Goal: Use online tool/utility

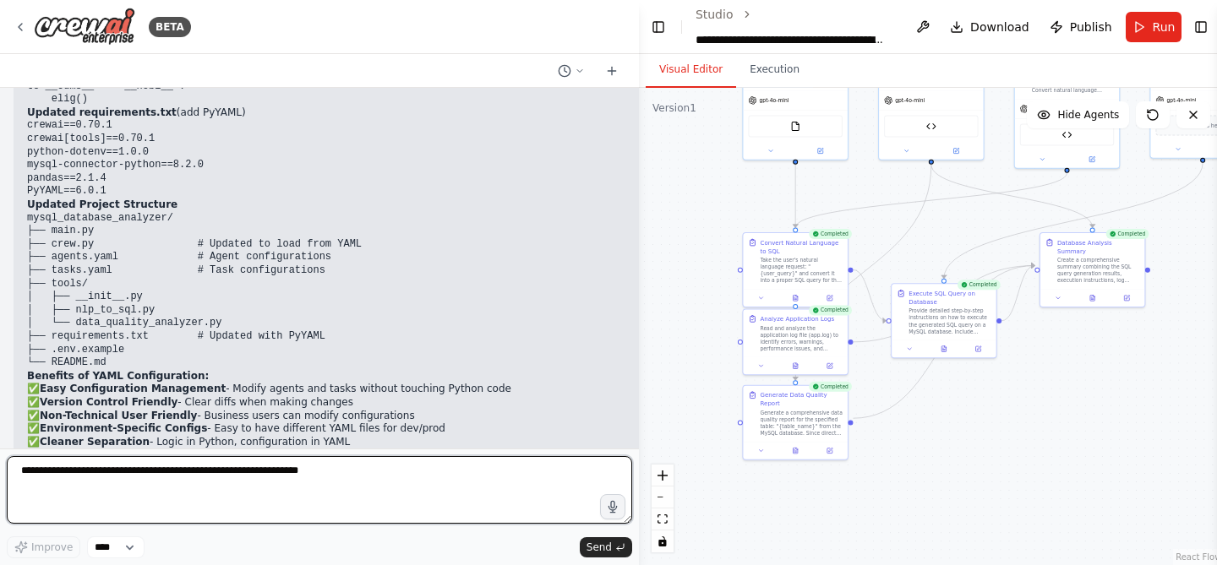
click at [286, 494] on textarea at bounding box center [319, 490] width 625 height 68
type textarea "**********"
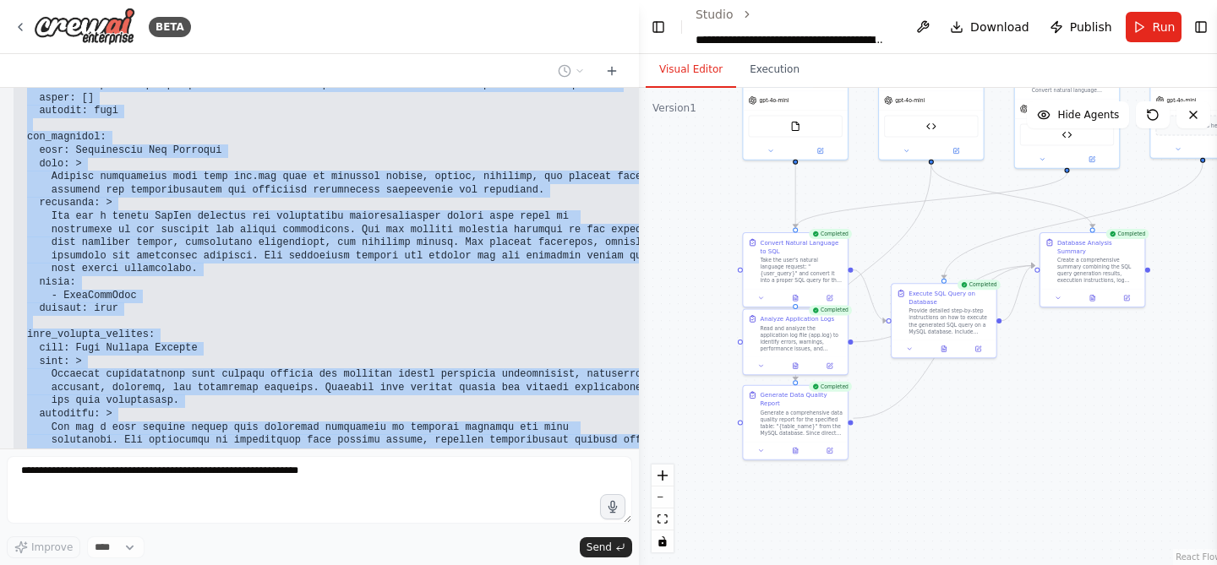
scroll to position [18491, 0]
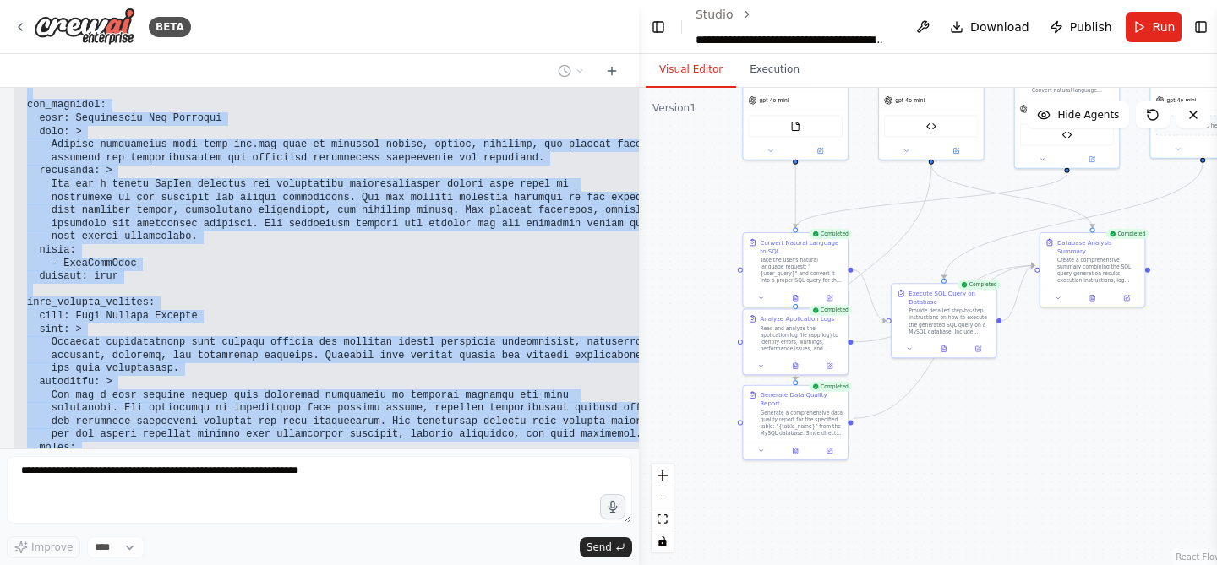
drag, startPoint x: 29, startPoint y: 216, endPoint x: 221, endPoint y: 425, distance: 284.1
click at [221, 425] on pre at bounding box center [395, 105] width 736 height 751
copy code "sql_converter: role: Natural Language to SQL Converter goal: > Convert natural …"
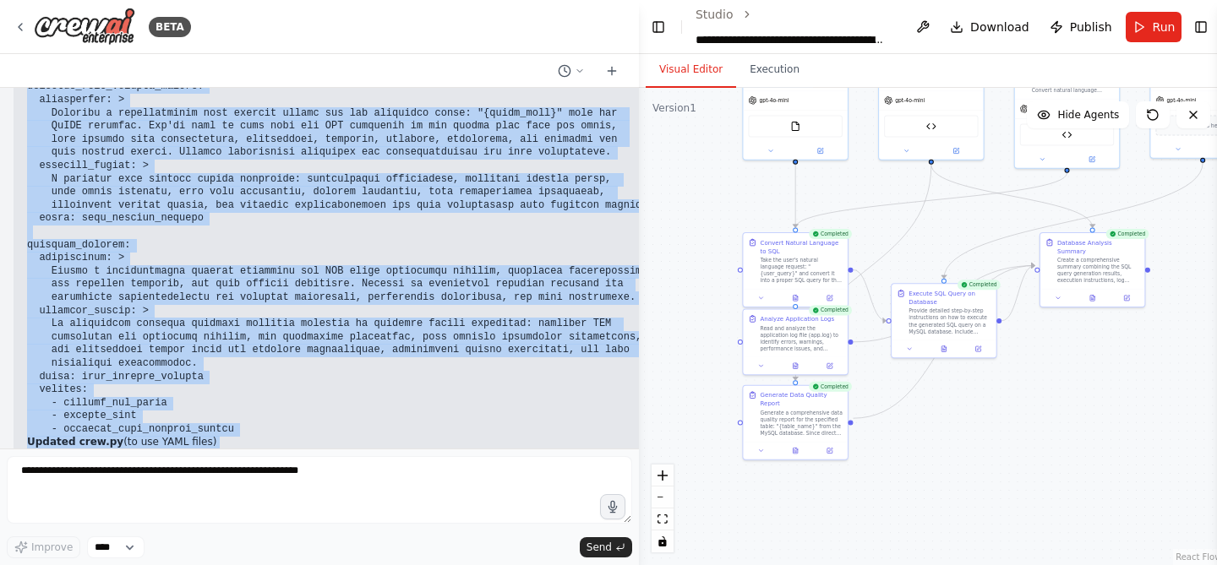
scroll to position [19358, 0]
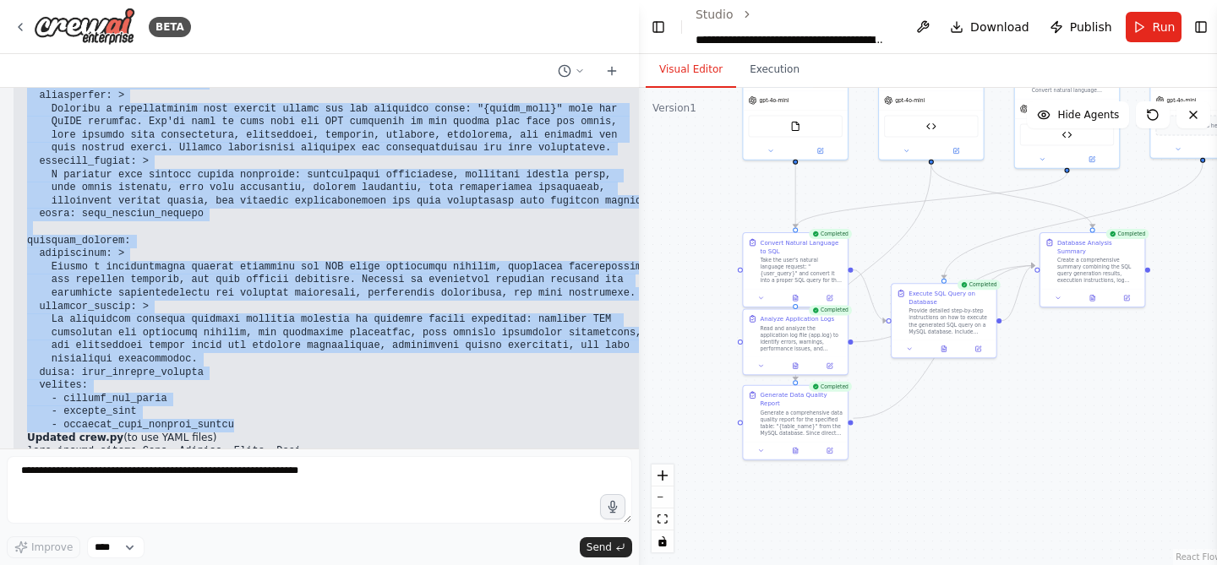
drag, startPoint x: 29, startPoint y: 183, endPoint x: 250, endPoint y: 376, distance: 294.1
click at [250, 376] on pre at bounding box center [395, 30] width 736 height 804
copy code "convert_nl_to_sql: description: > Take the user's natural language request: "{u…"
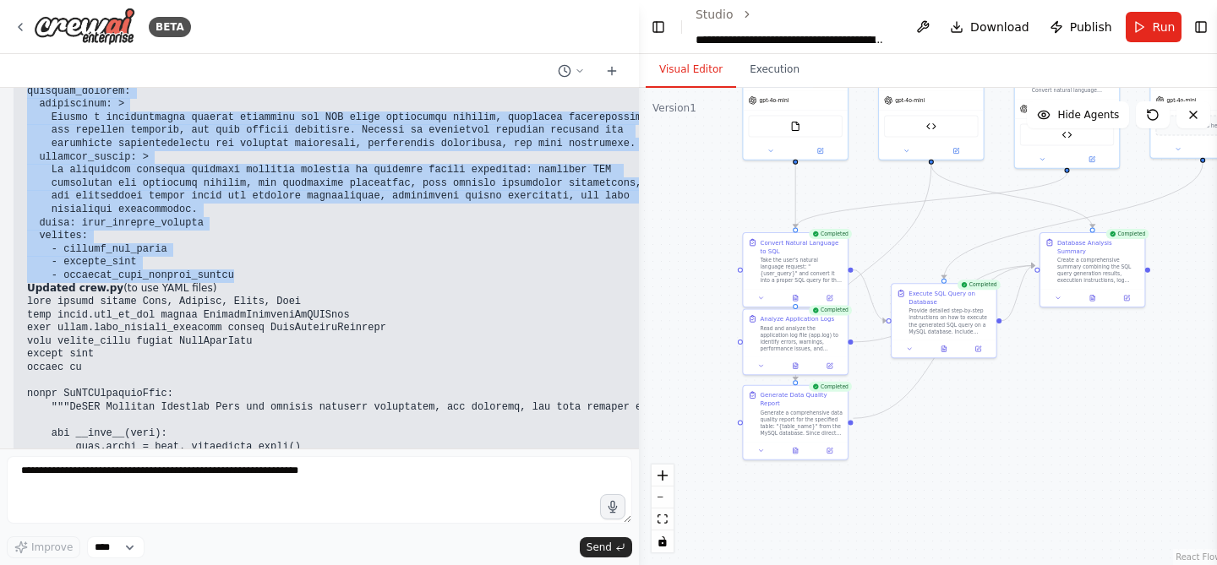
scroll to position [19510, 0]
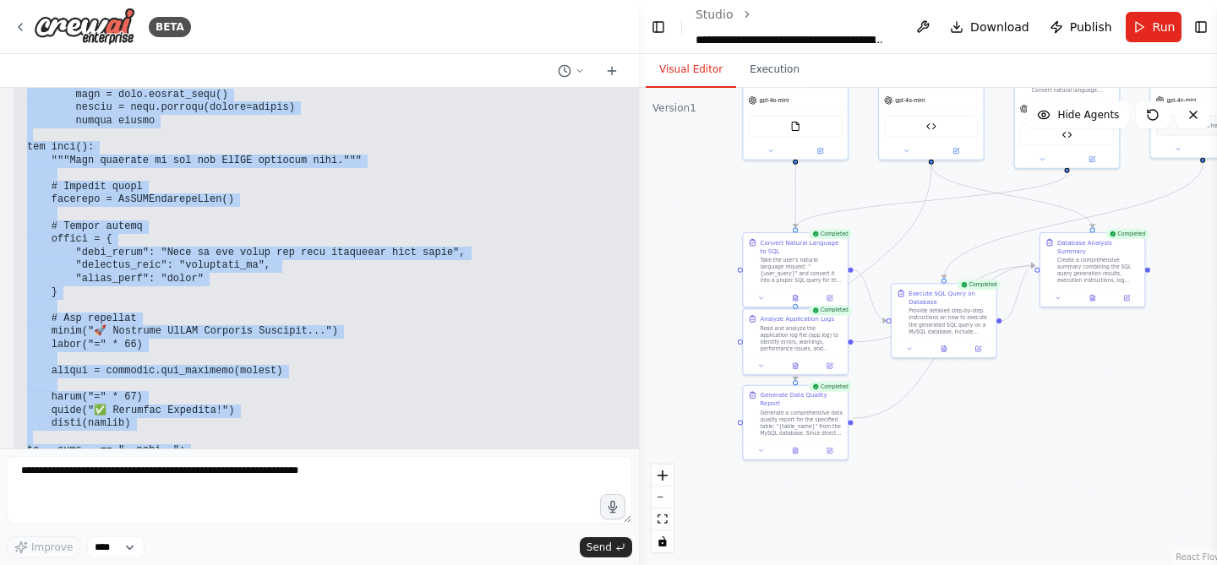
scroll to position [21061, 0]
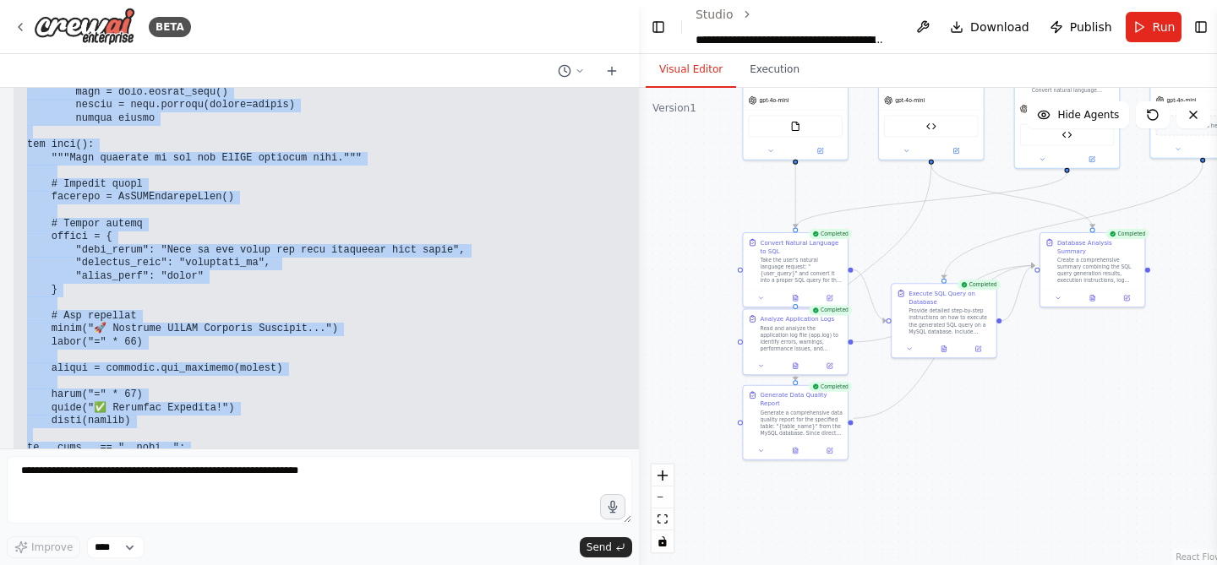
drag, startPoint x: 29, startPoint y: 248, endPoint x: 194, endPoint y: 407, distance: 229.5
copy code "from crewai import Crew, Process, Agent, Task from tools.nlp_to_sql import Natu…"
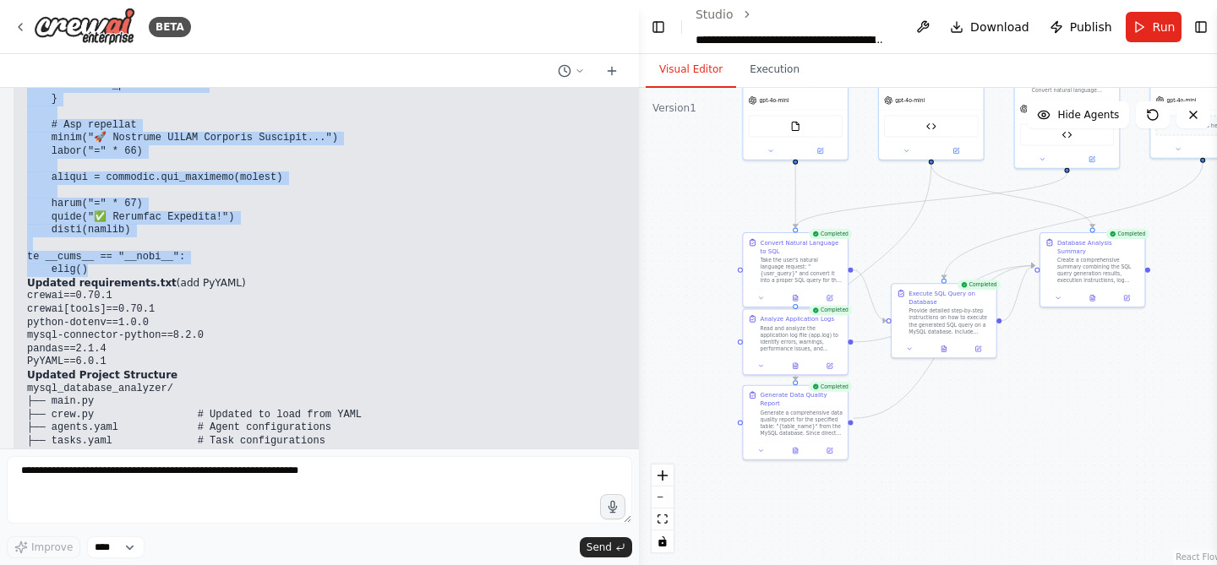
scroll to position [21254, 0]
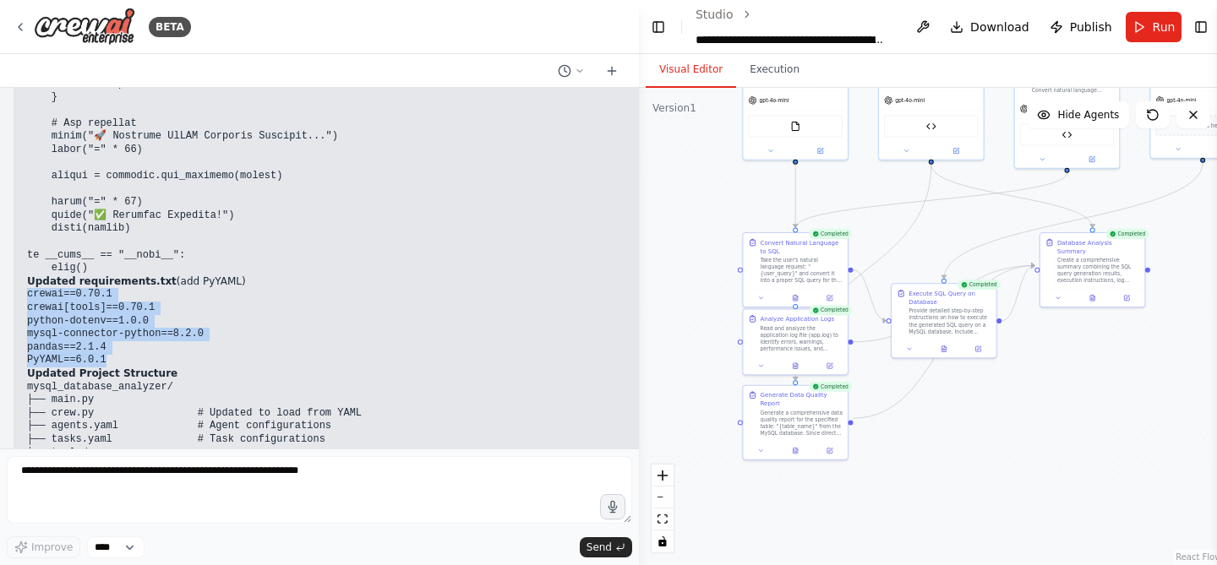
drag, startPoint x: 30, startPoint y: 244, endPoint x: 128, endPoint y: 306, distance: 116.5
click at [128, 306] on pre "crewai==0.70.1 crewai[tools]==0.70.1 python-dotenv==1.0.0 mysql-connector-pytho…" at bounding box center [395, 327] width 736 height 79
copy code "crewai==0.70.1 crewai[tools]==0.70.1 python-dotenv==1.0.0 mysql-connector-pytho…"
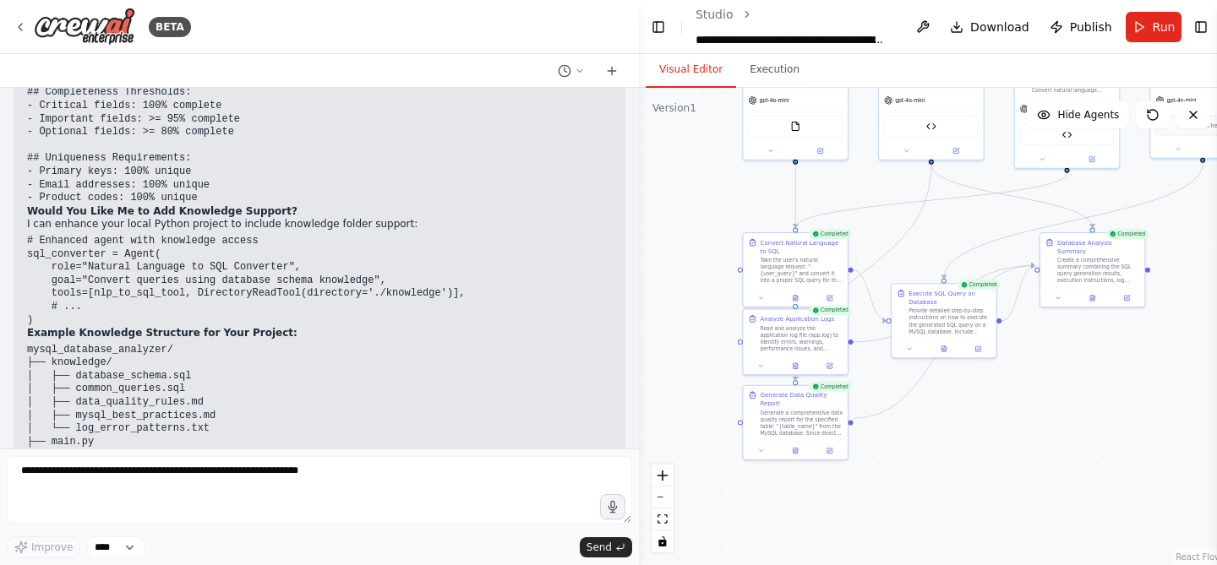
scroll to position [23177, 0]
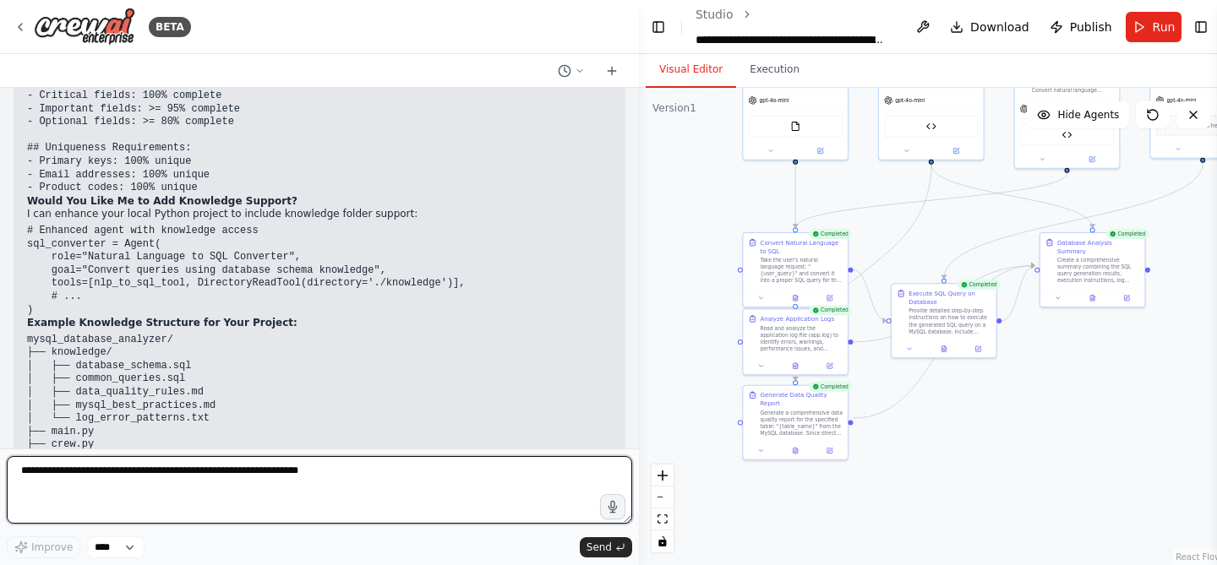
click at [281, 465] on textarea at bounding box center [319, 490] width 625 height 68
type textarea "**********"
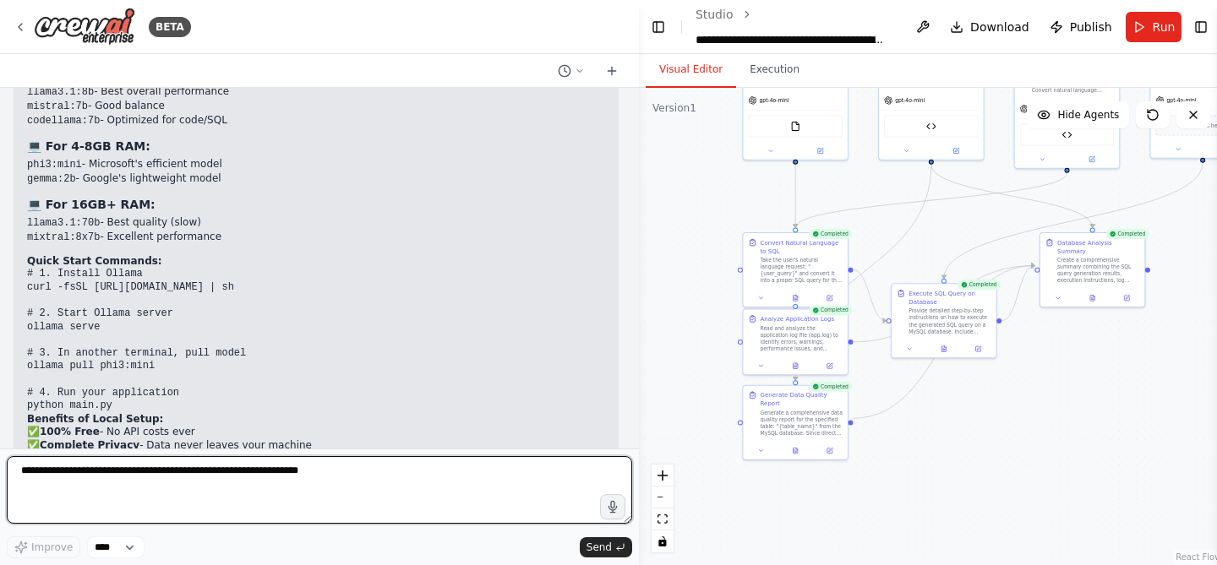
scroll to position [26375, 0]
